Goal: Use online tool/utility: Utilize a website feature to perform a specific function

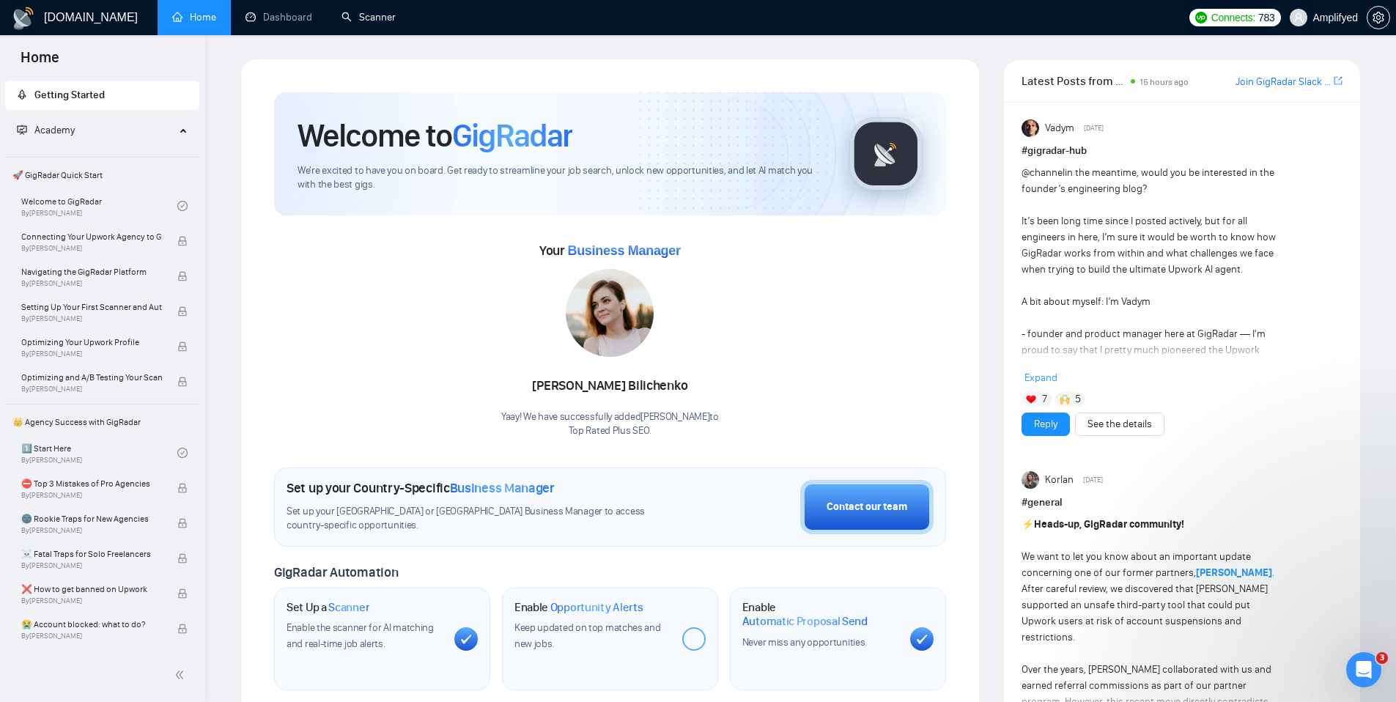
click at [366, 23] on link "Scanner" at bounding box center [369, 17] width 54 height 12
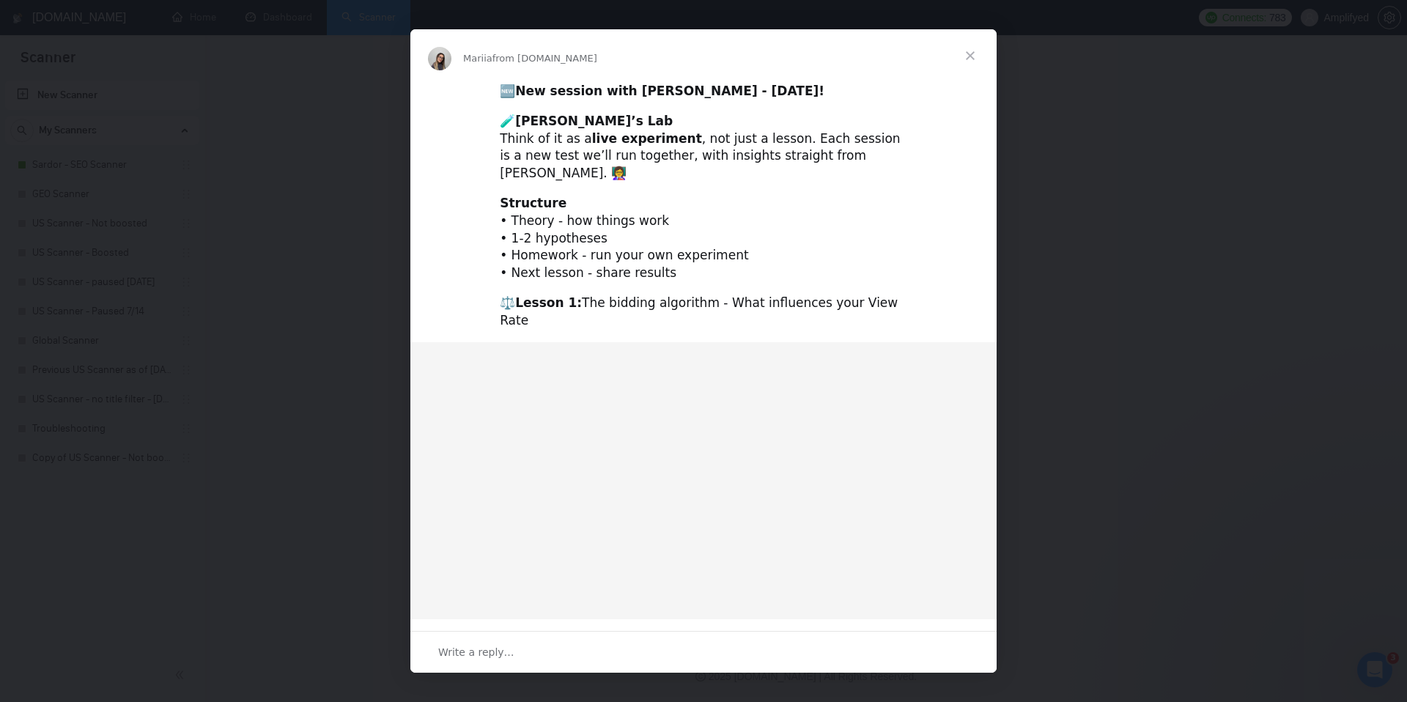
click at [967, 58] on span "Close" at bounding box center [970, 55] width 53 height 53
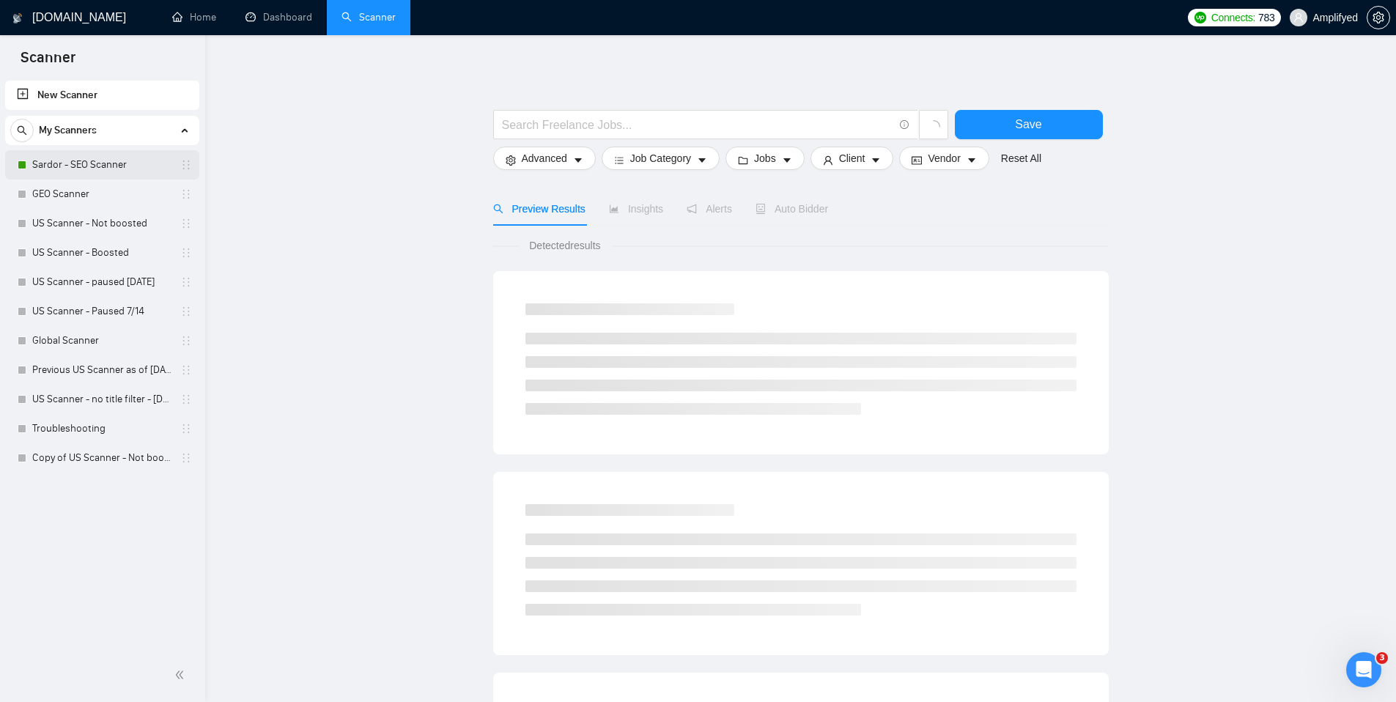
click at [101, 161] on link "Sardor - SEO Scanner" at bounding box center [101, 164] width 139 height 29
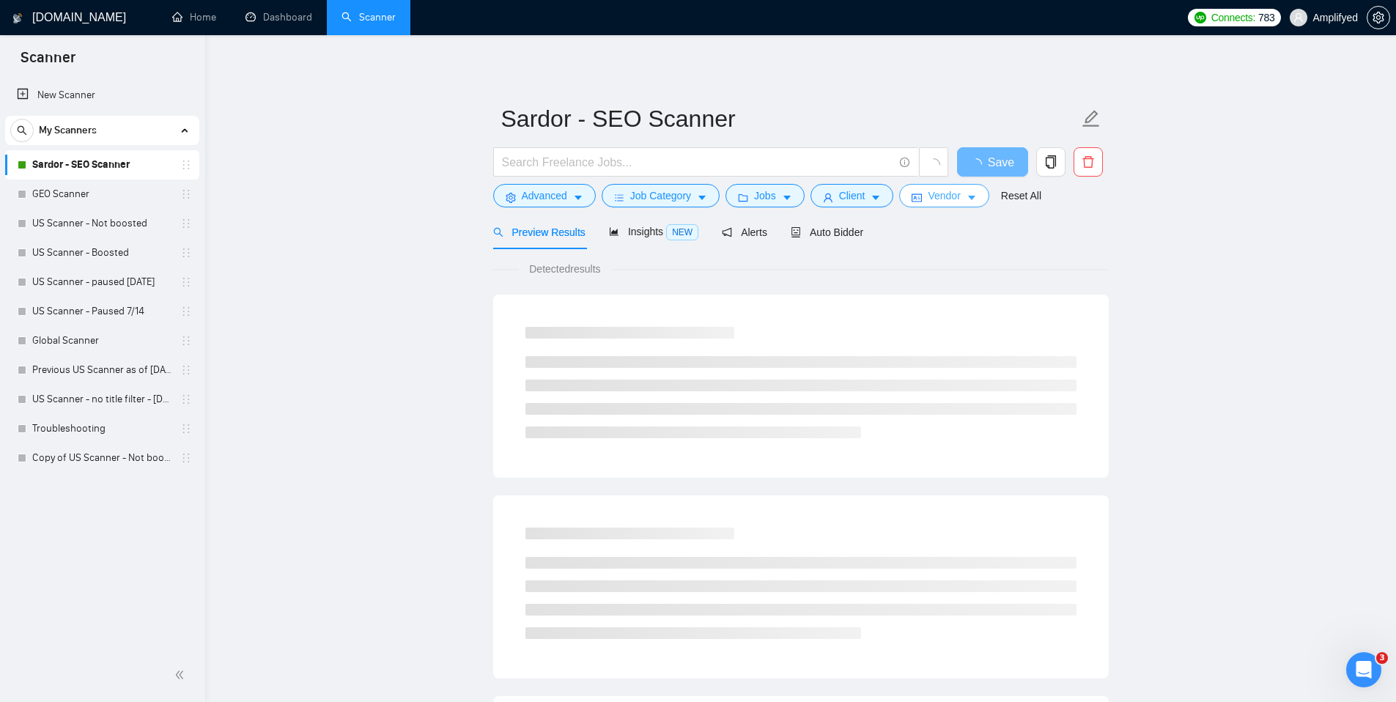
click at [971, 199] on button "Vendor" at bounding box center [943, 195] width 89 height 23
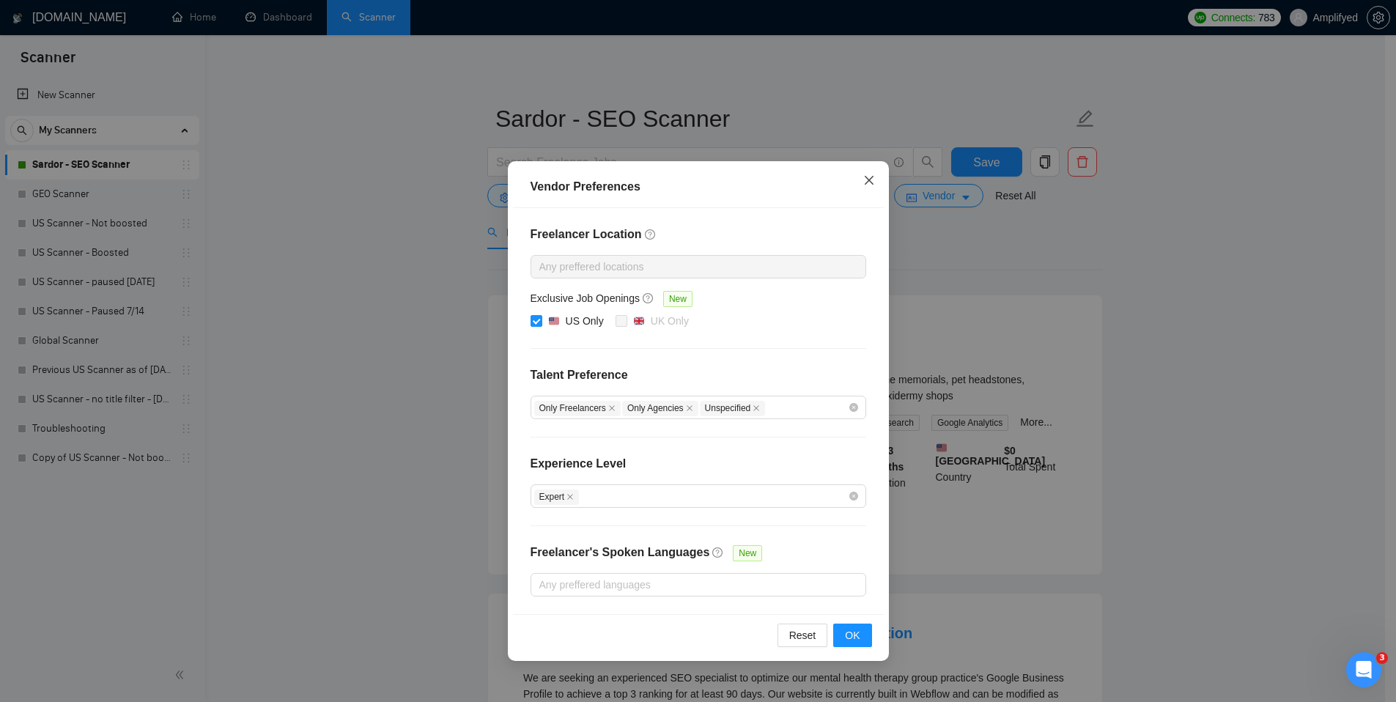
click at [866, 181] on icon "close" at bounding box center [869, 180] width 12 height 12
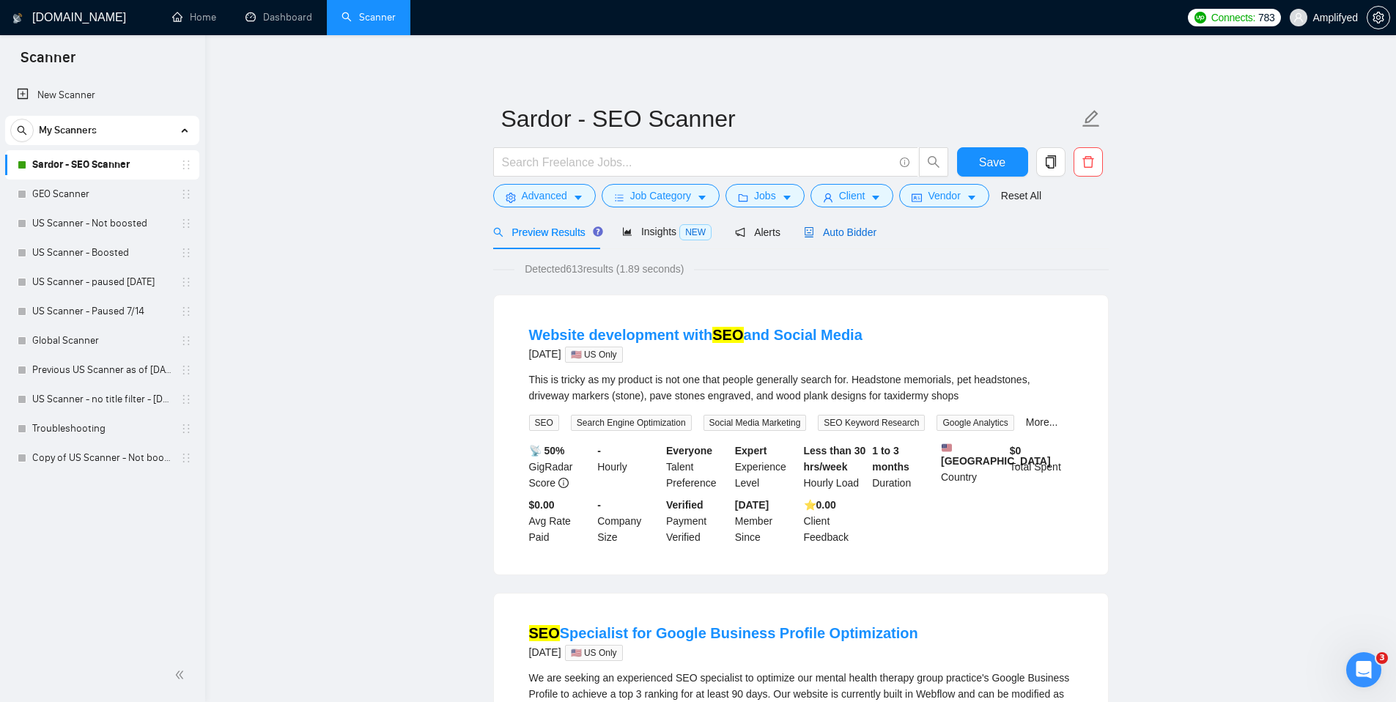
click at [858, 238] on div "Auto Bidder" at bounding box center [840, 232] width 73 height 16
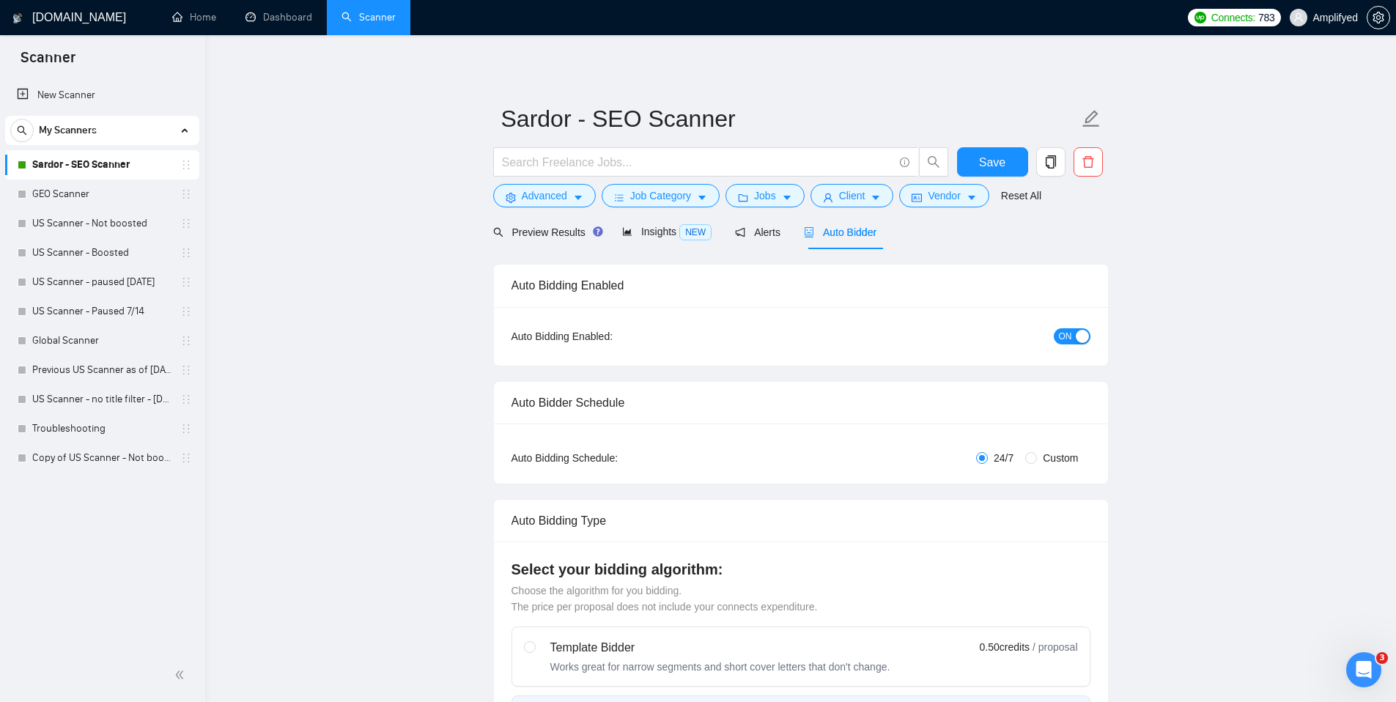
checkbox input "true"
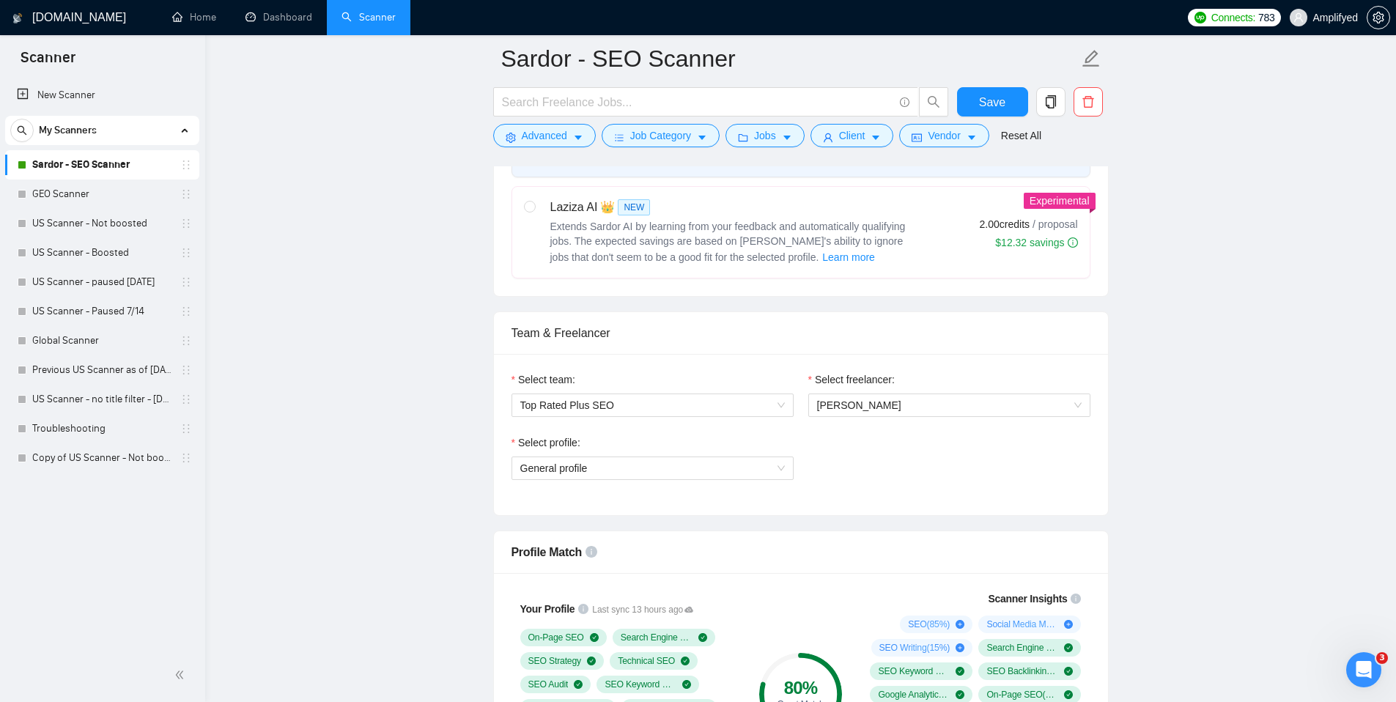
scroll to position [594, 0]
